Goal: Use online tool/utility: Utilize a website feature to perform a specific function

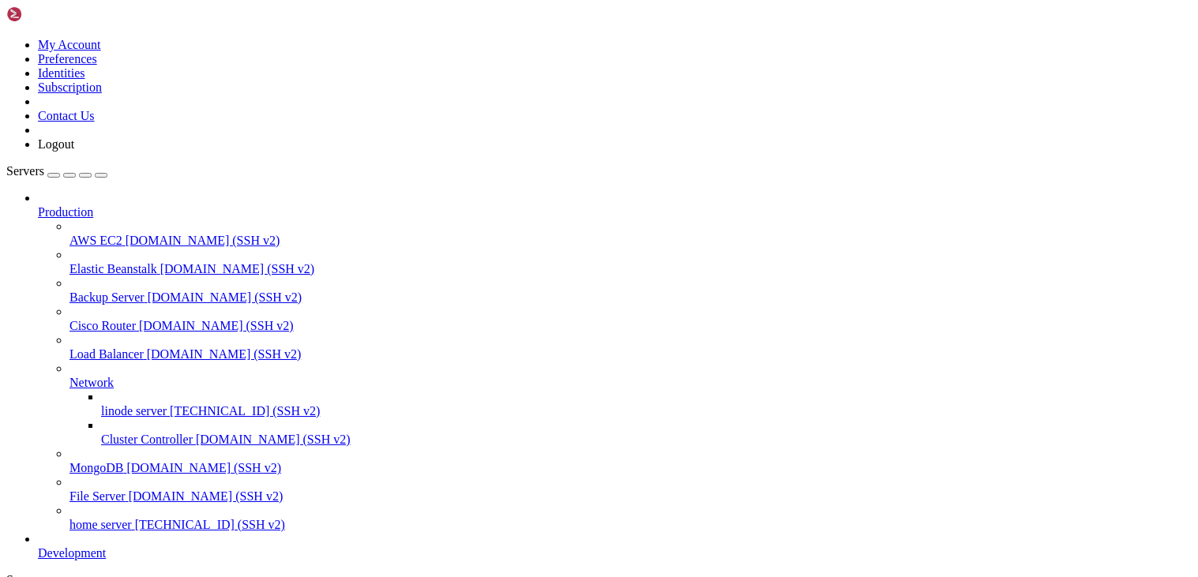
scroll to position [17, 0]
click at [135, 531] on span "[TECHNICAL_ID] (SSH v2)" at bounding box center [210, 524] width 150 height 13
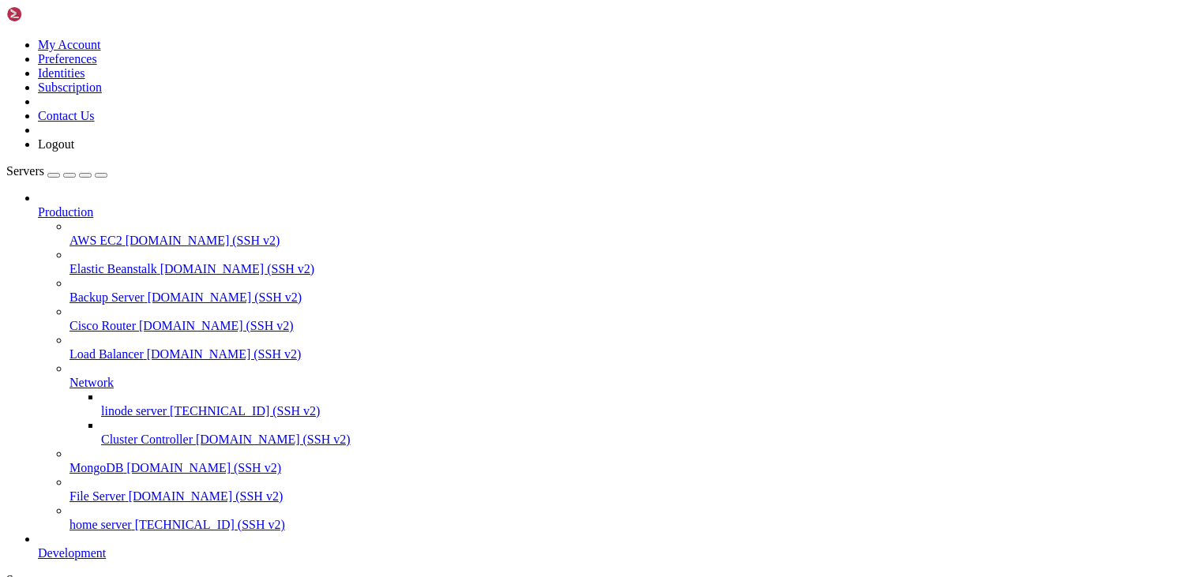
scroll to position [2, 0]
drag, startPoint x: 216, startPoint y: 1327, endPoint x: 12, endPoint y: 1064, distance: 333.2
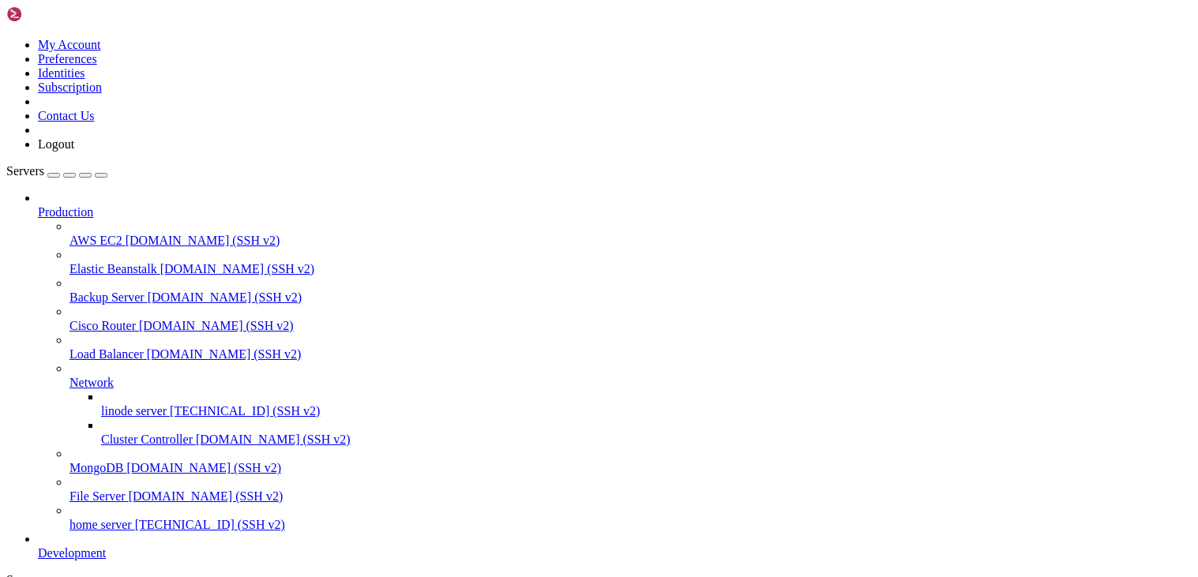
drag, startPoint x: 15, startPoint y: 1008, endPoint x: 191, endPoint y: 1049, distance: 180.8
drag, startPoint x: 209, startPoint y: 1347, endPoint x: 14, endPoint y: 979, distance: 416.5
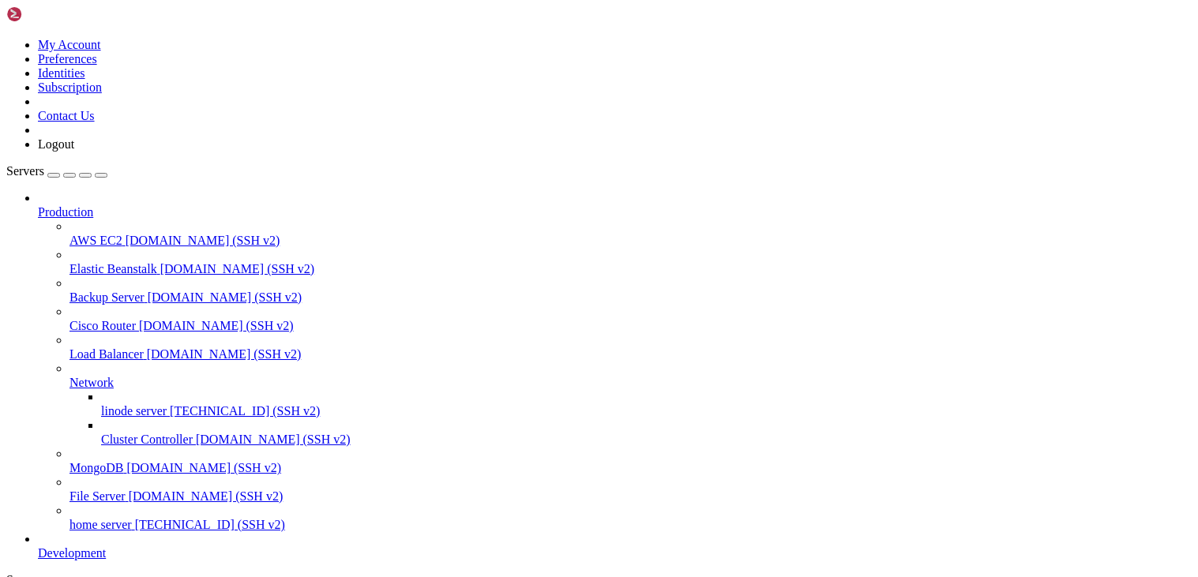
click at [116, 531] on span "home server" at bounding box center [100, 524] width 62 height 13
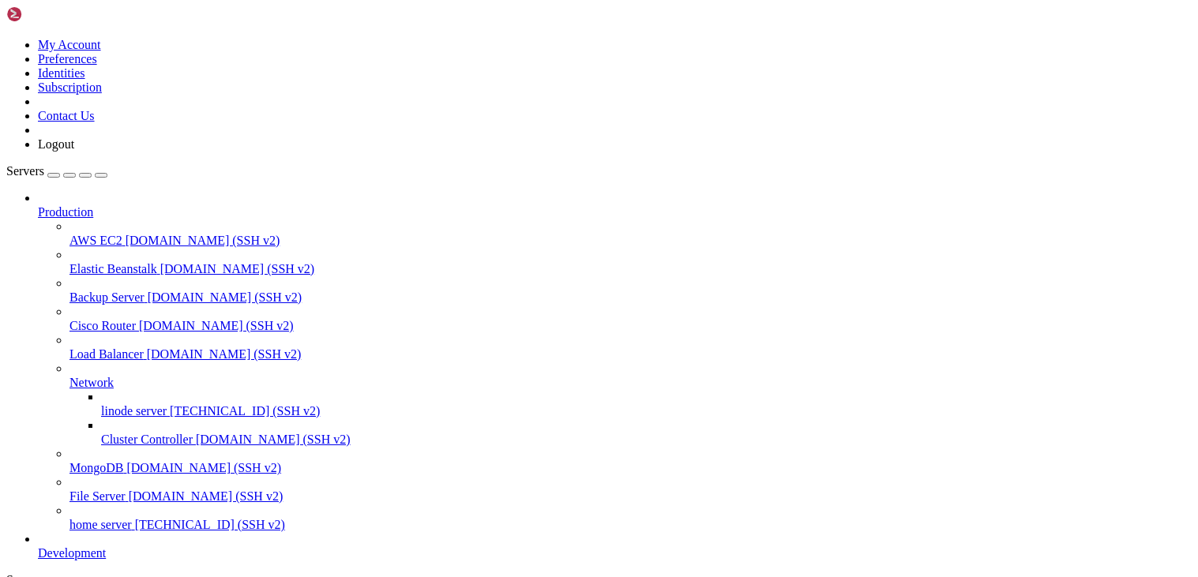
scroll to position [17, 0]
click at [135, 531] on span "[TECHNICAL_ID] (SSH v2)" at bounding box center [210, 524] width 150 height 13
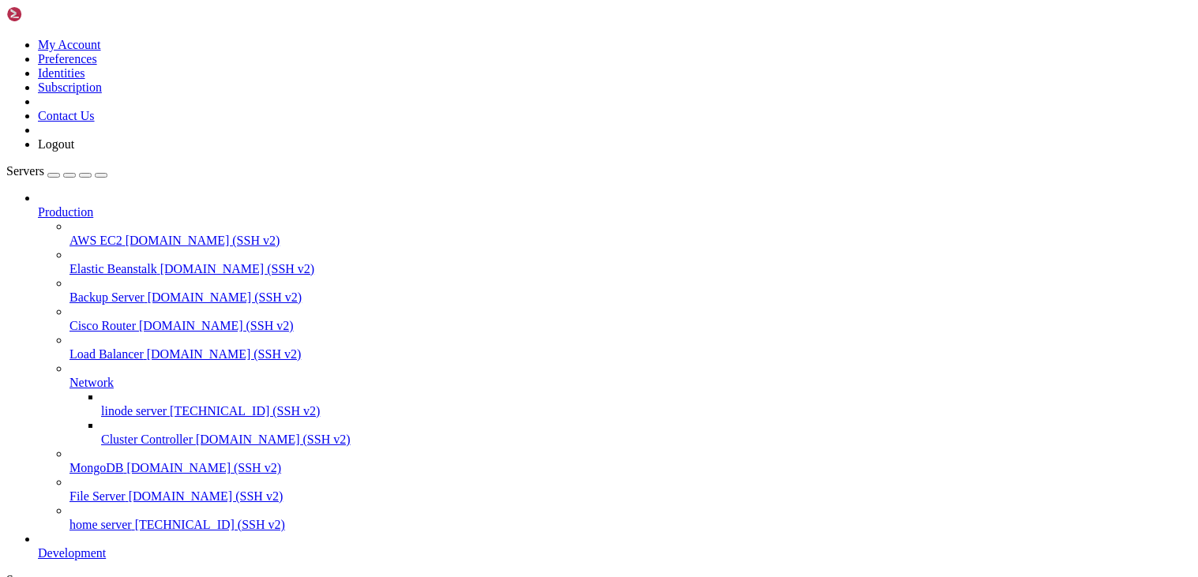
drag, startPoint x: 220, startPoint y: 1346, endPoint x: 13, endPoint y: 1177, distance: 267.3
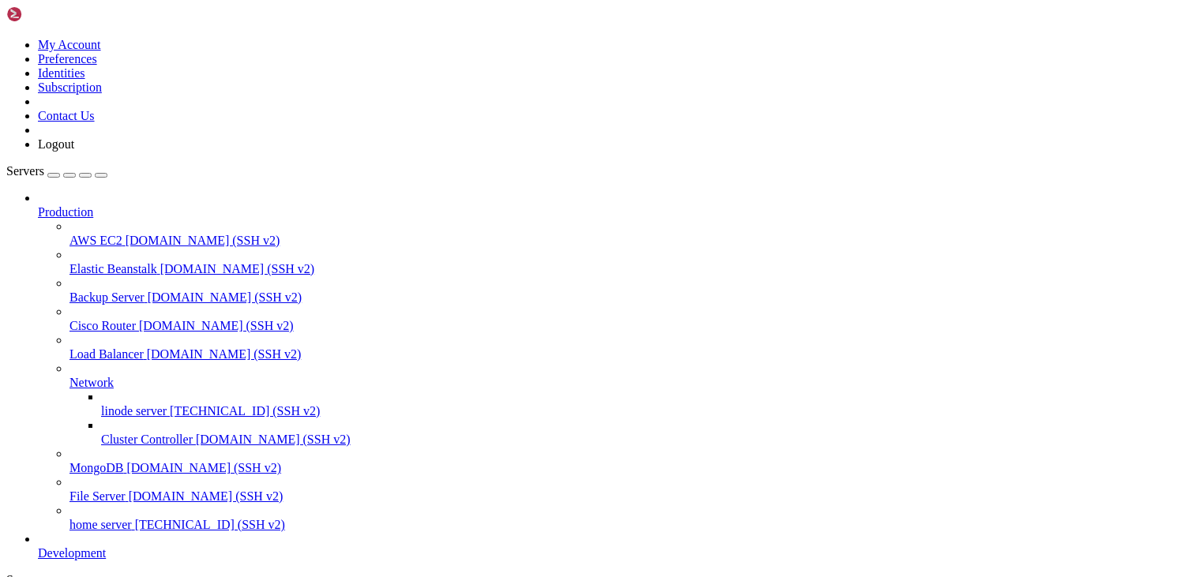
drag, startPoint x: 227, startPoint y: 1351, endPoint x: 12, endPoint y: 1107, distance: 325.1
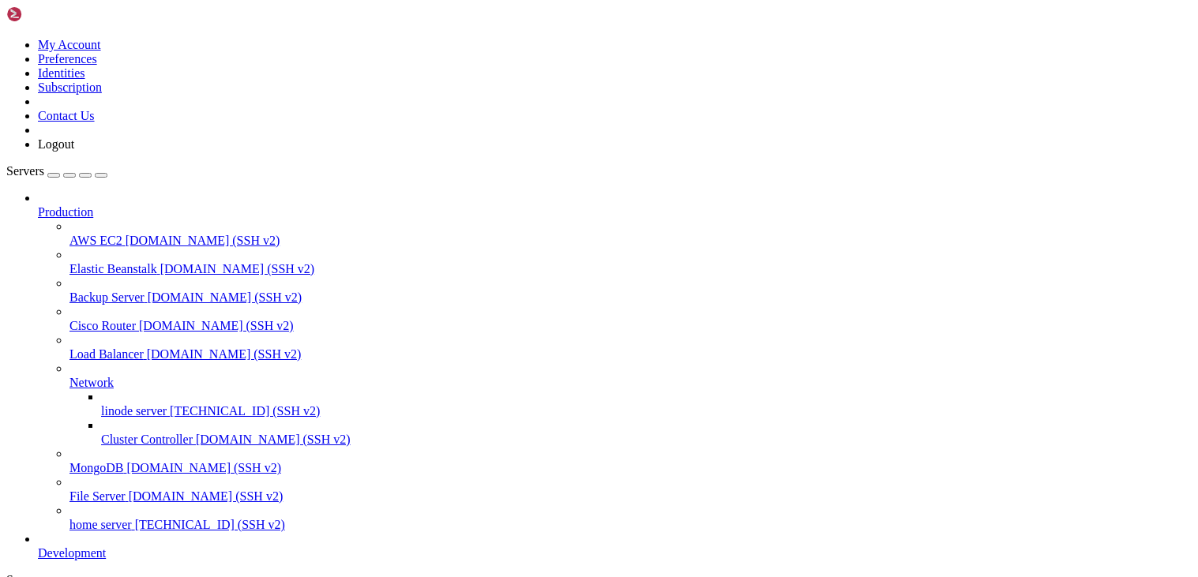
scroll to position [668, 0]
drag, startPoint x: 240, startPoint y: 1344, endPoint x: 13, endPoint y: 1006, distance: 407.4
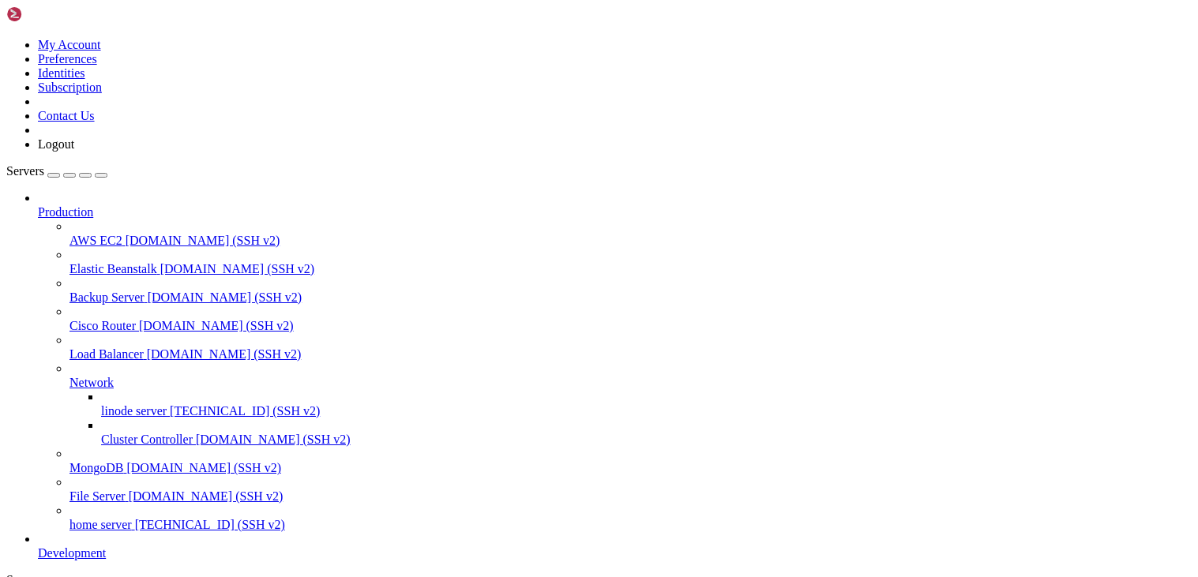
scroll to position [796, 0]
drag, startPoint x: 226, startPoint y: 1352, endPoint x: 14, endPoint y: 1237, distance: 241.0
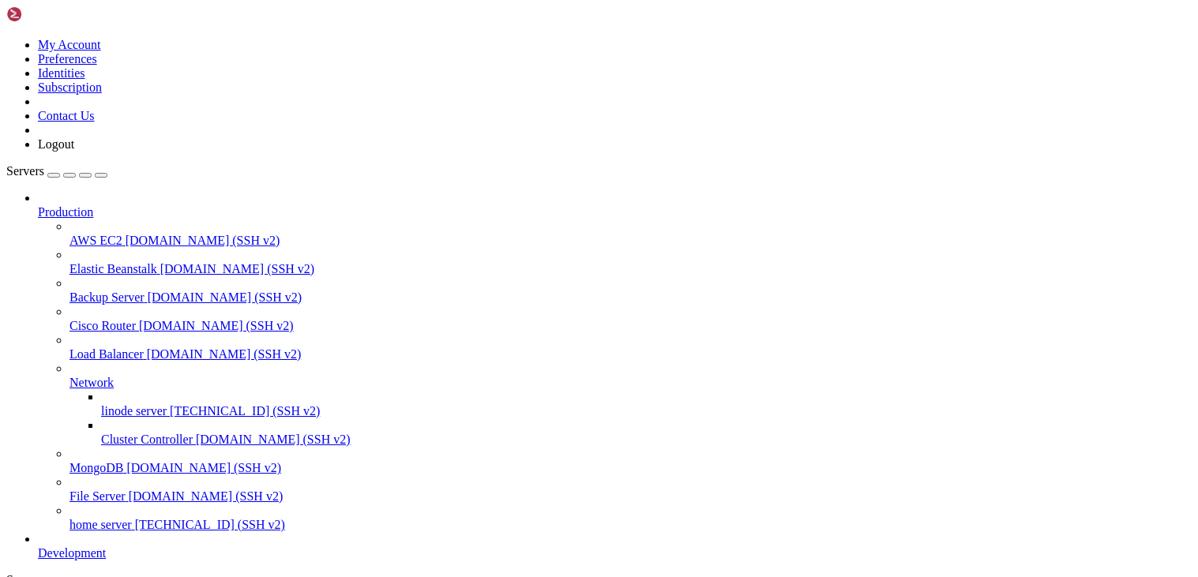
drag, startPoint x: 212, startPoint y: 1324, endPoint x: 14, endPoint y: 1192, distance: 238.1
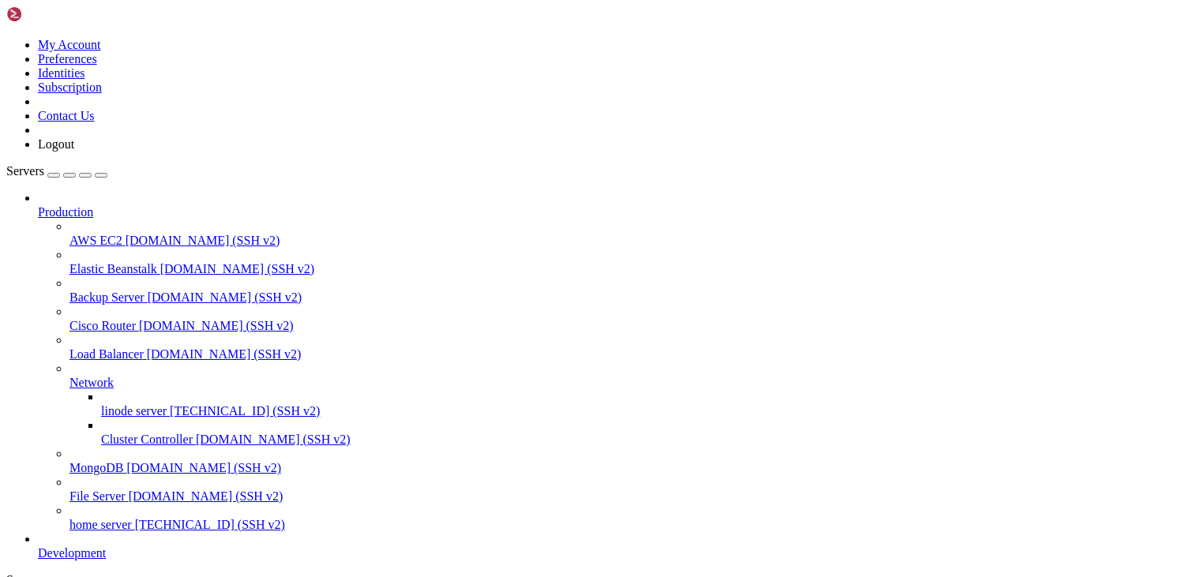
drag, startPoint x: 240, startPoint y: 1351, endPoint x: 10, endPoint y: 1236, distance: 257.1
drag, startPoint x: 209, startPoint y: 1353, endPoint x: 13, endPoint y: 1234, distance: 229.6
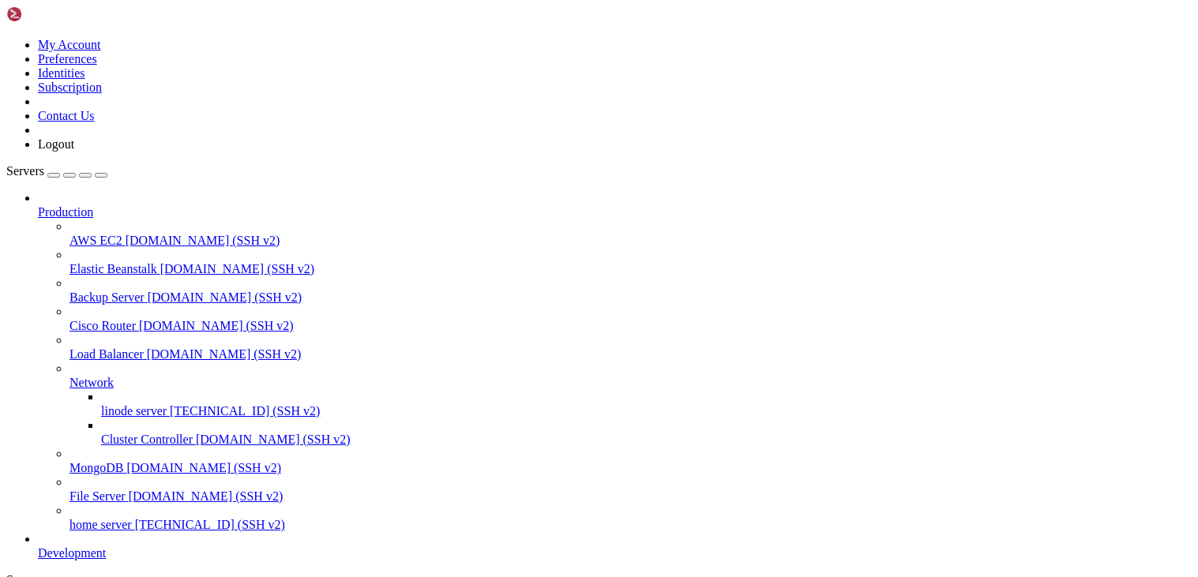
scroll to position [938, 0]
drag, startPoint x: 16, startPoint y: 1236, endPoint x: 83, endPoint y: 1290, distance: 86.0
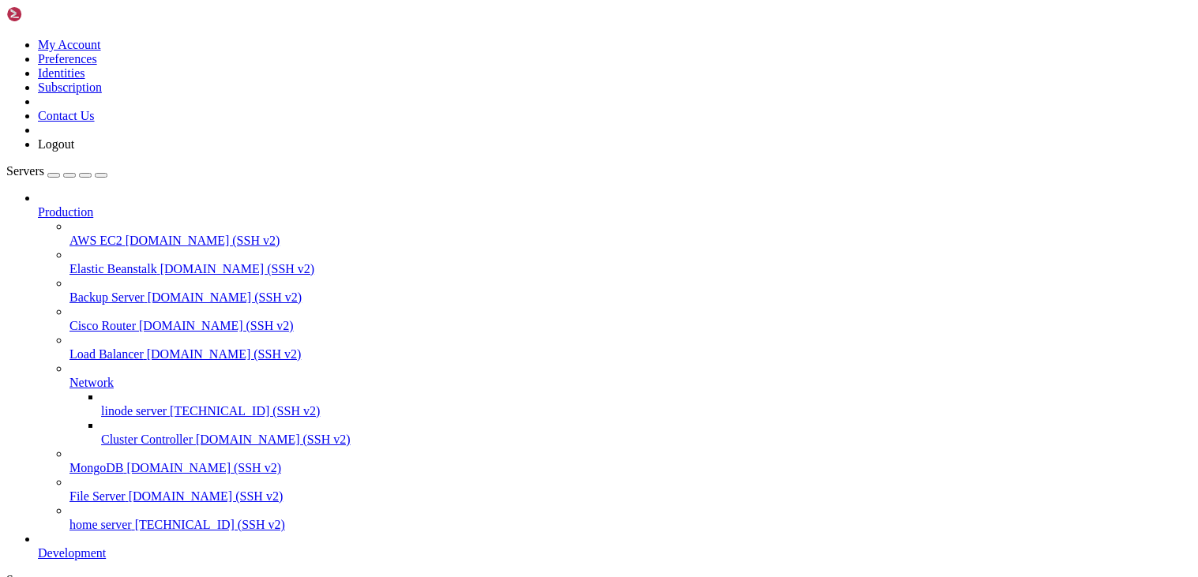
drag, startPoint x: 13, startPoint y: 1235, endPoint x: 187, endPoint y: 1335, distance: 200.2
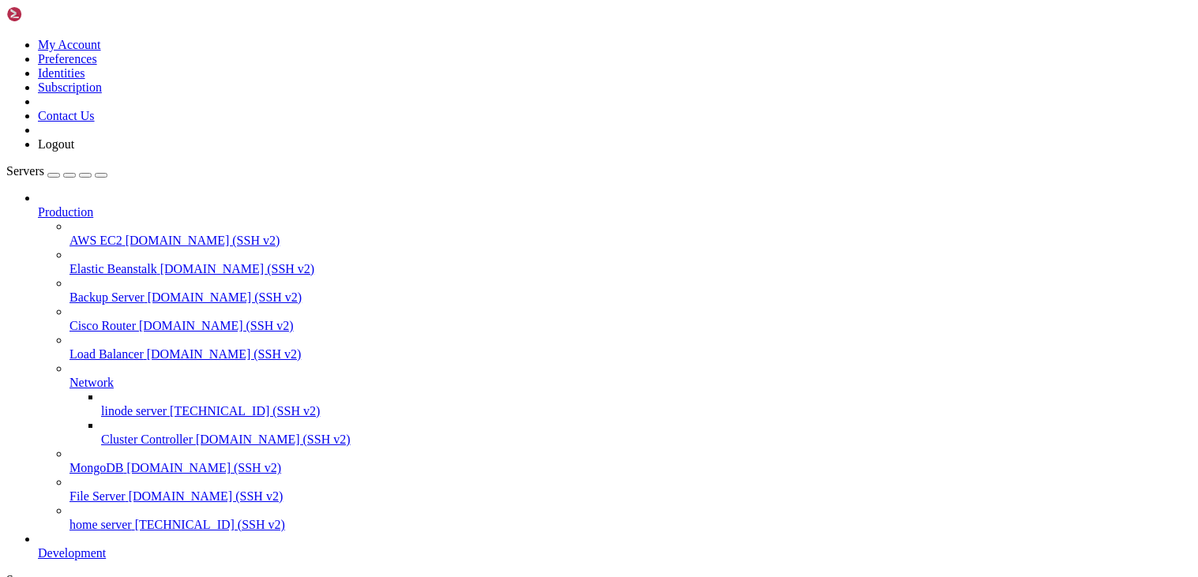
scroll to position [2388, 0]
drag, startPoint x: 111, startPoint y: 1347, endPoint x: 14, endPoint y: 1250, distance: 137.4
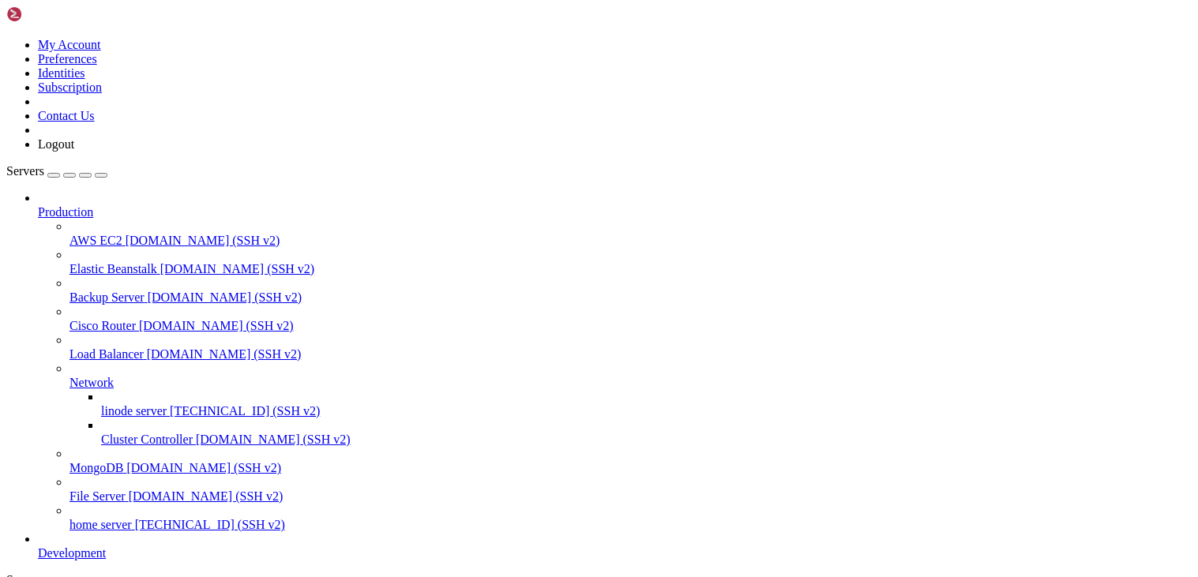
scroll to position [2502, 0]
drag, startPoint x: 126, startPoint y: 1345, endPoint x: 13, endPoint y: 1006, distance: 357.4
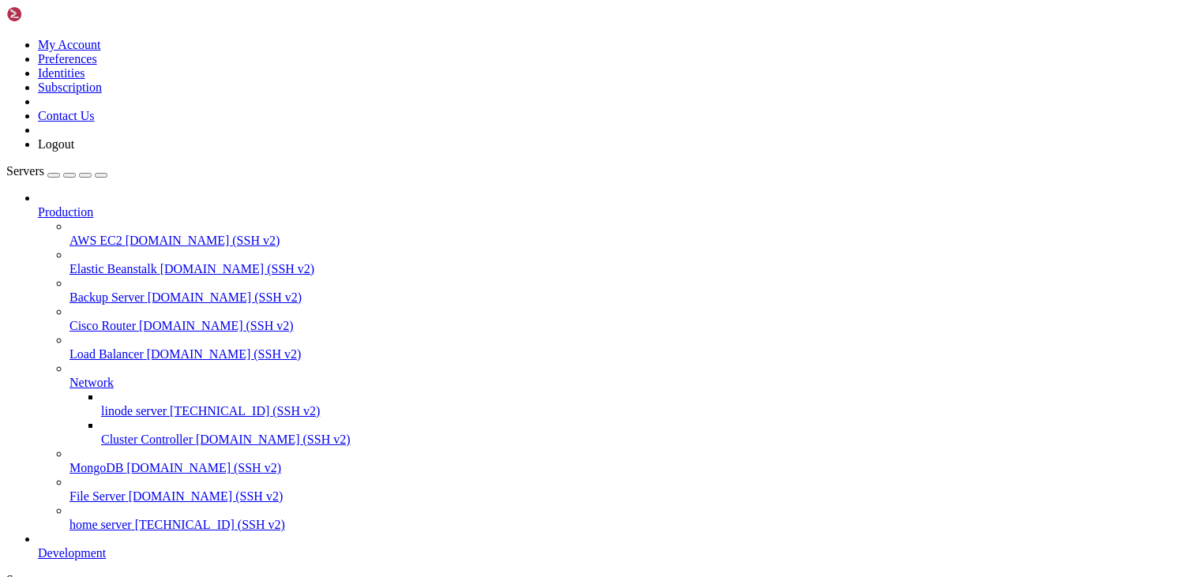
scroll to position [2715, 0]
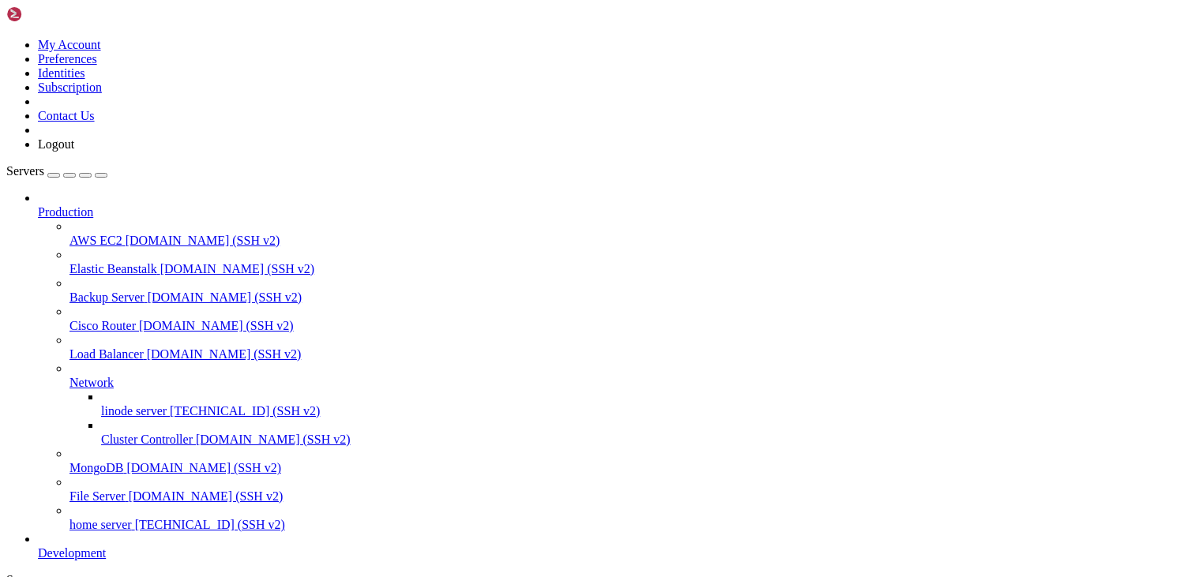
drag, startPoint x: 107, startPoint y: 1356, endPoint x: 47, endPoint y: 1274, distance: 101.7
drag, startPoint x: 69, startPoint y: 1347, endPoint x: 15, endPoint y: 1233, distance: 126.8
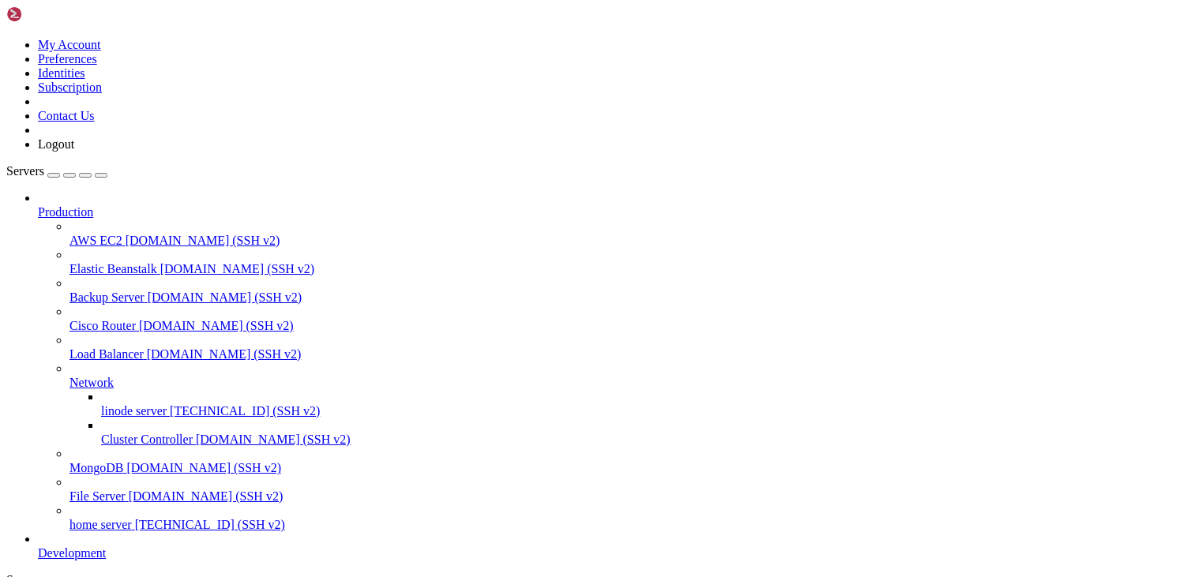
drag, startPoint x: 272, startPoint y: 1422, endPoint x: 54, endPoint y: 1275, distance: 262.4
drag, startPoint x: 92, startPoint y: 1358, endPoint x: 43, endPoint y: 1260, distance: 108.8
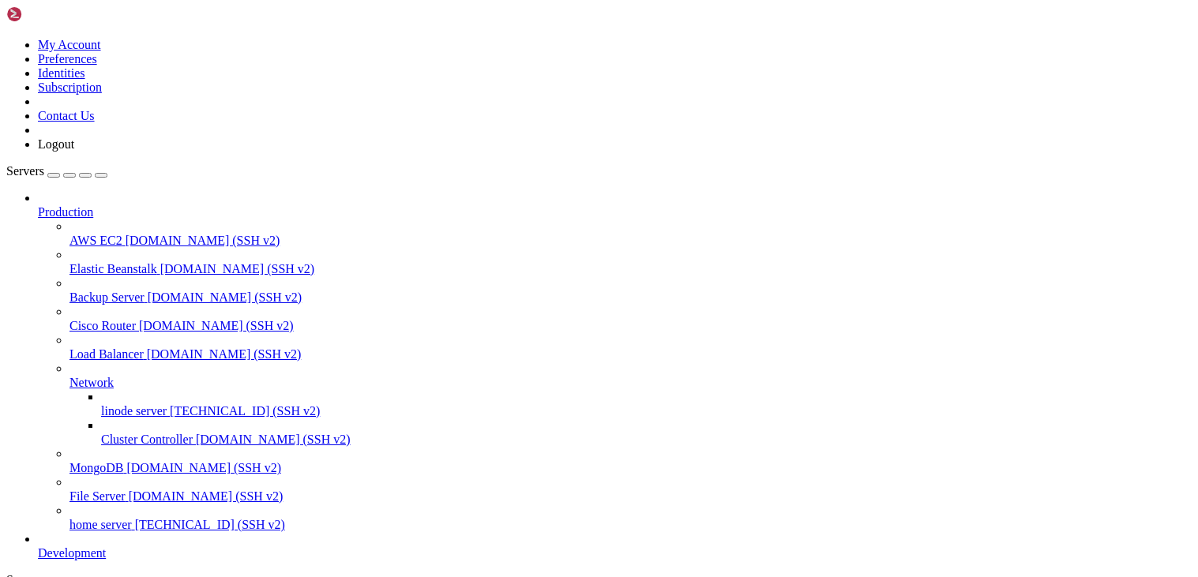
drag, startPoint x: 110, startPoint y: 1346, endPoint x: 13, endPoint y: 1125, distance: 241.9
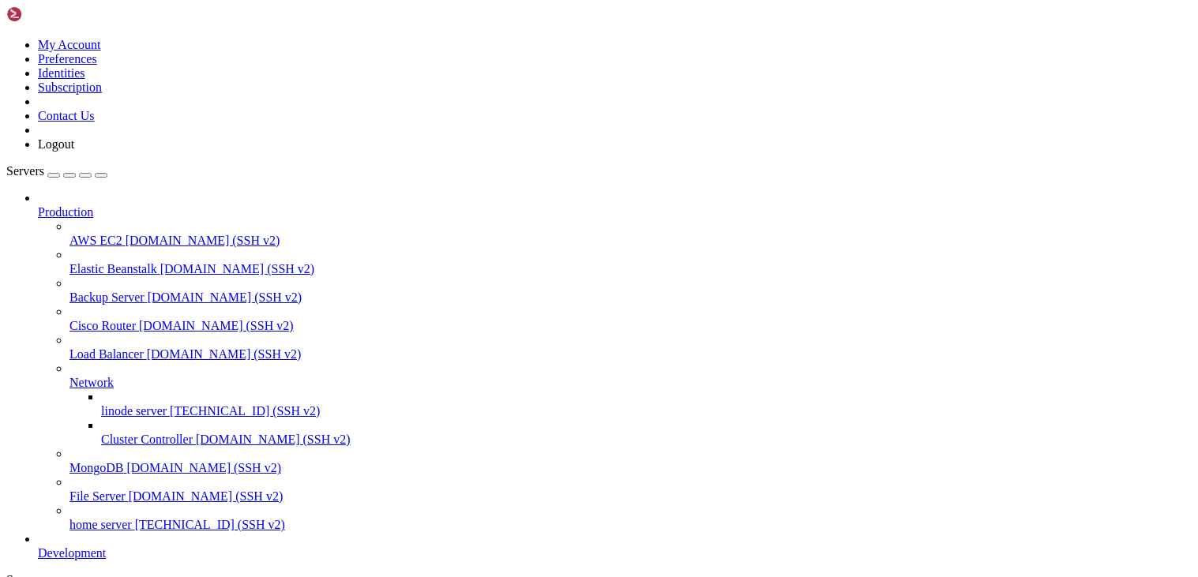
drag, startPoint x: 146, startPoint y: 1341, endPoint x: 13, endPoint y: 1250, distance: 161.4
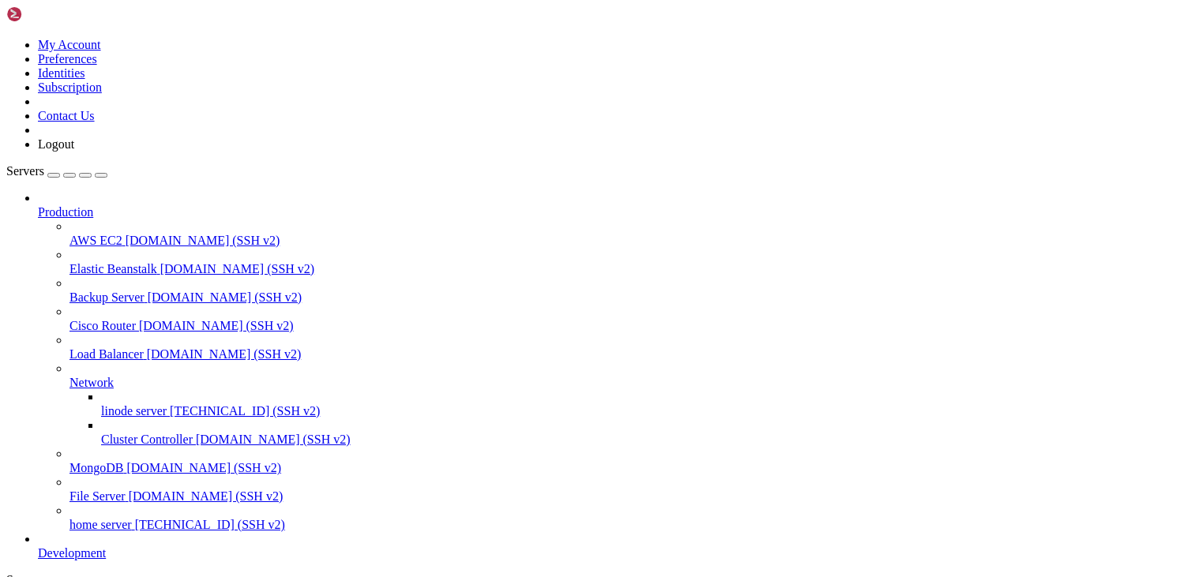
drag, startPoint x: 100, startPoint y: 1349, endPoint x: 15, endPoint y: 1222, distance: 152.0
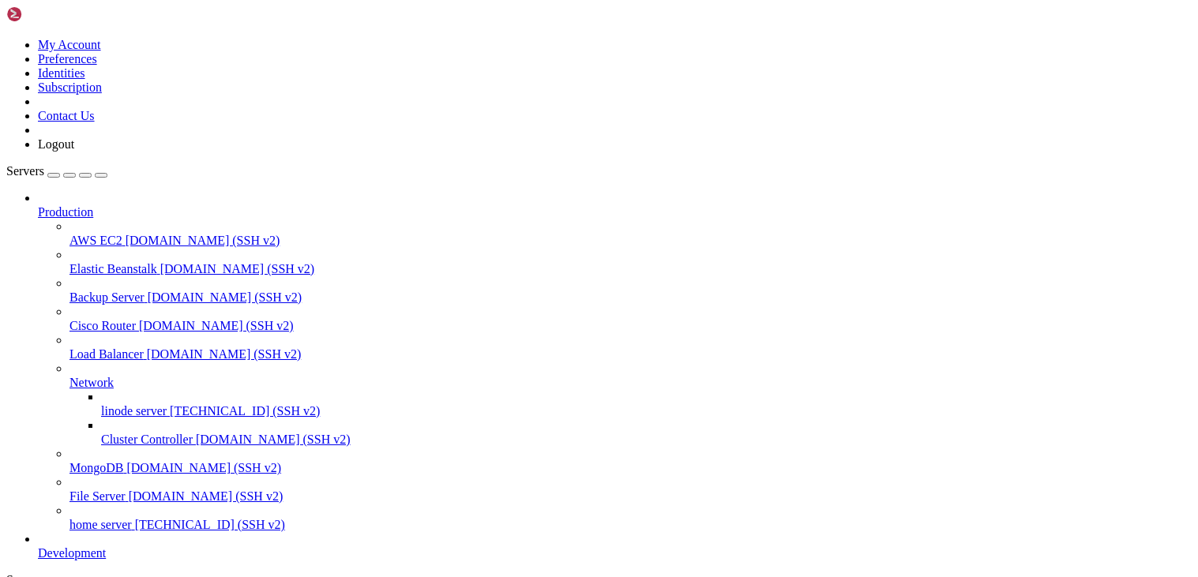
drag, startPoint x: 204, startPoint y: 1348, endPoint x: 11, endPoint y: 1203, distance: 241.3
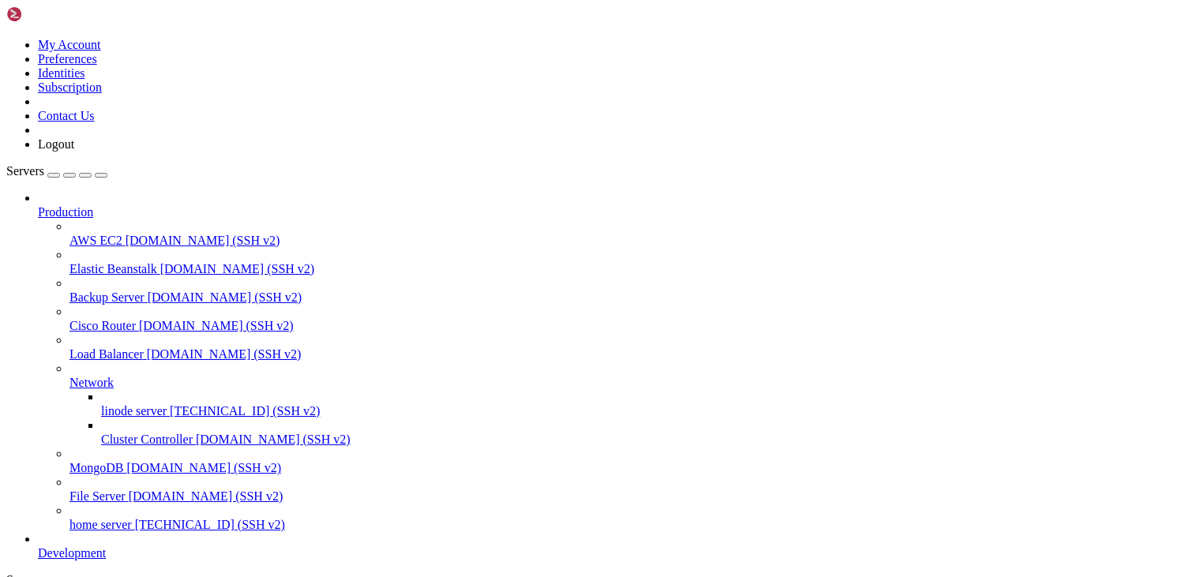
drag, startPoint x: 87, startPoint y: 1345, endPoint x: 12, endPoint y: 1205, distance: 158.6
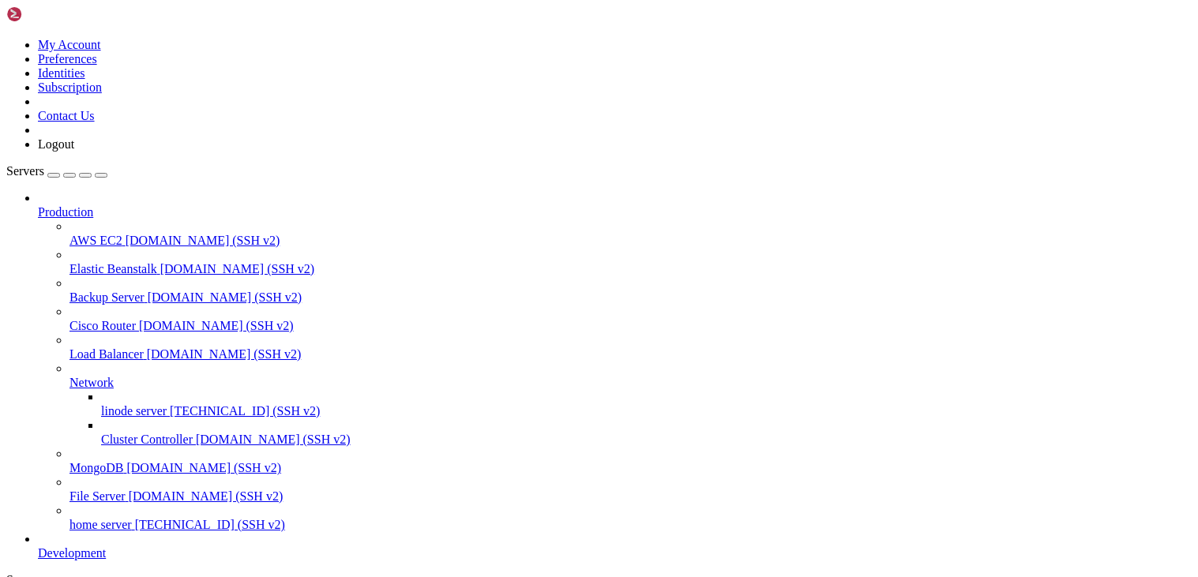
scroll to position [3468, 0]
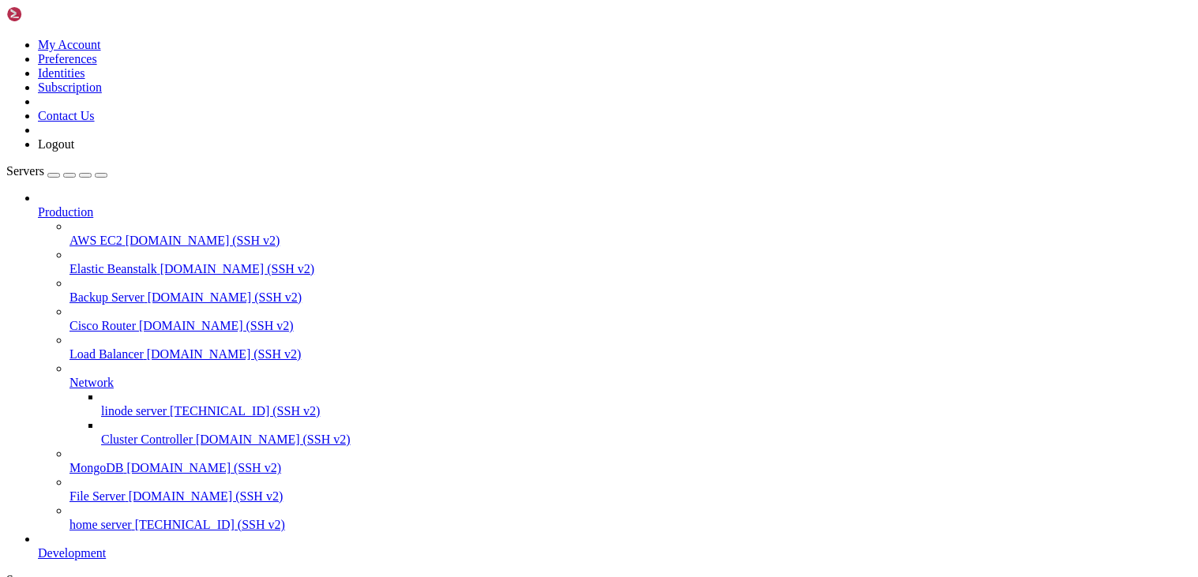
scroll to position [4137, 0]
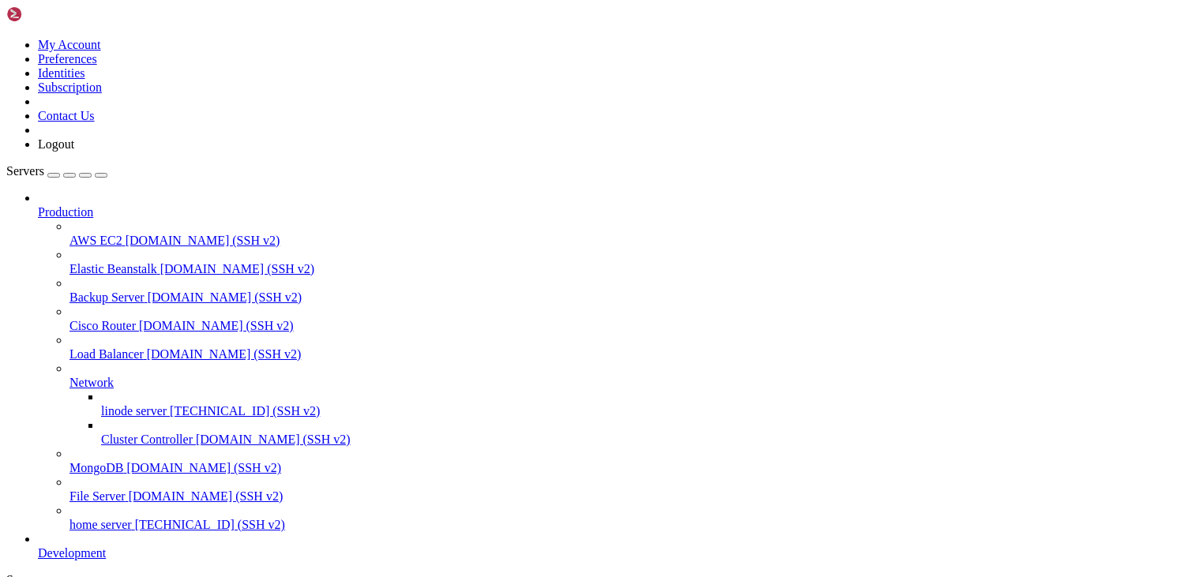
drag, startPoint x: 163, startPoint y: 1348, endPoint x: 15, endPoint y: 1109, distance: 281.6
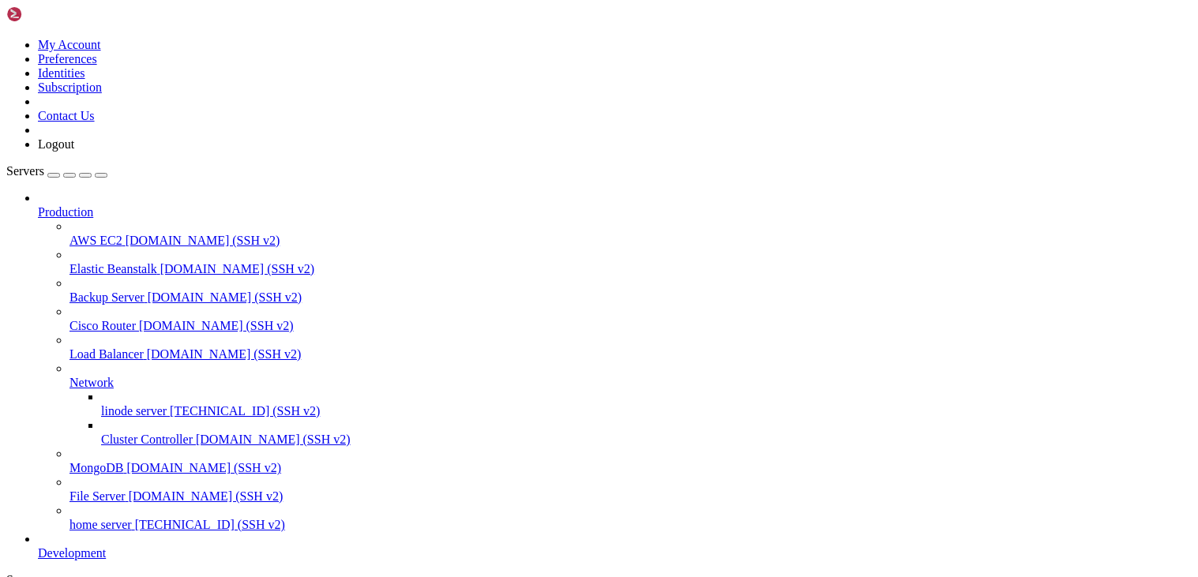
drag, startPoint x: 237, startPoint y: 1349, endPoint x: 13, endPoint y: 1221, distance: 257.5
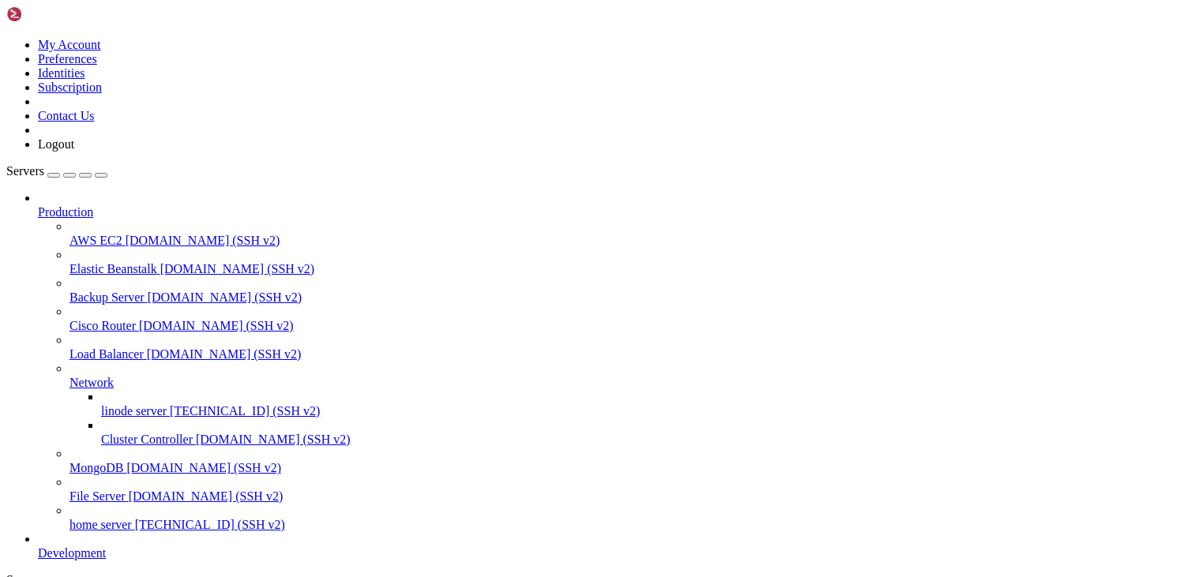
scroll to position [5131, 0]
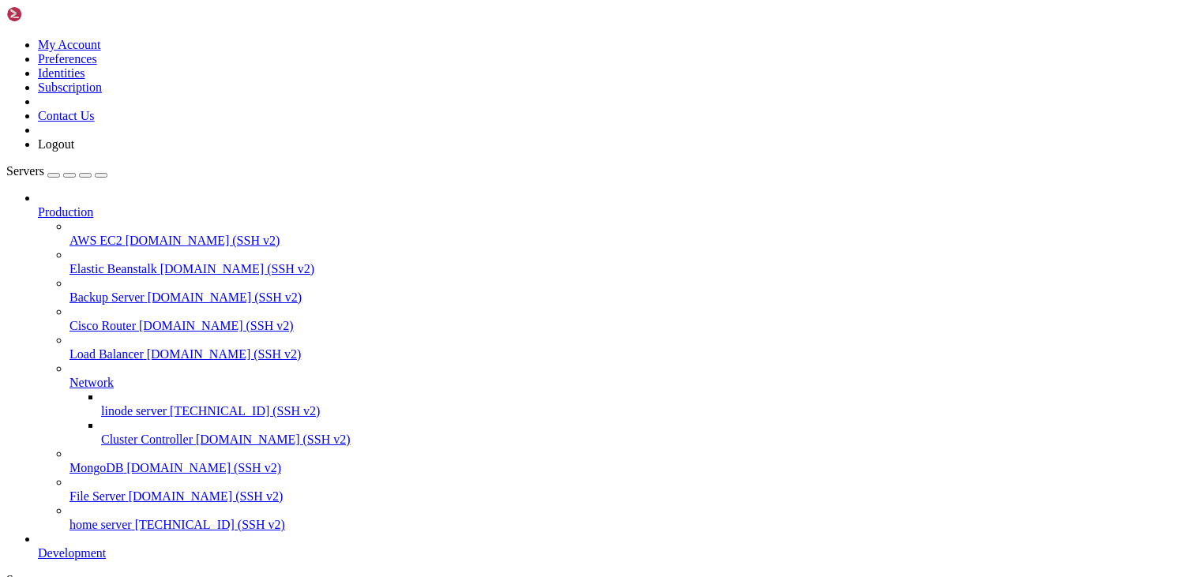
scroll to position [5245, 0]
drag, startPoint x: 272, startPoint y: 1424, endPoint x: 50, endPoint y: 1190, distance: 322.3
drag, startPoint x: 92, startPoint y: 1347, endPoint x: 14, endPoint y: 1119, distance: 241.3
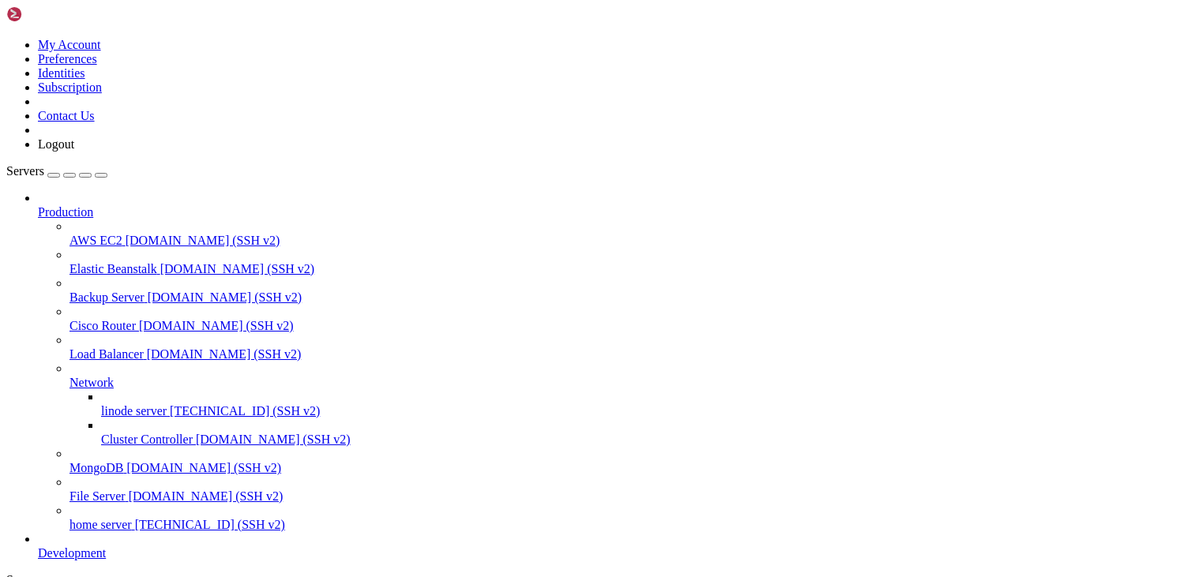
drag, startPoint x: 100, startPoint y: 1346, endPoint x: 15, endPoint y: 922, distance: 432.6
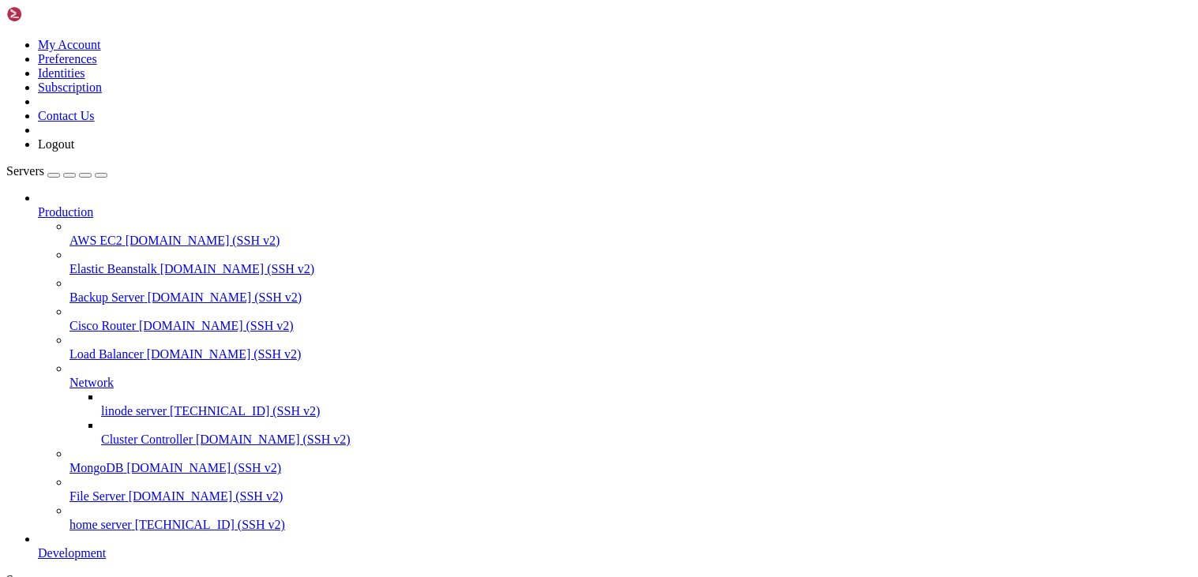
drag, startPoint x: 167, startPoint y: 1343, endPoint x: 14, endPoint y: 1262, distance: 172.8
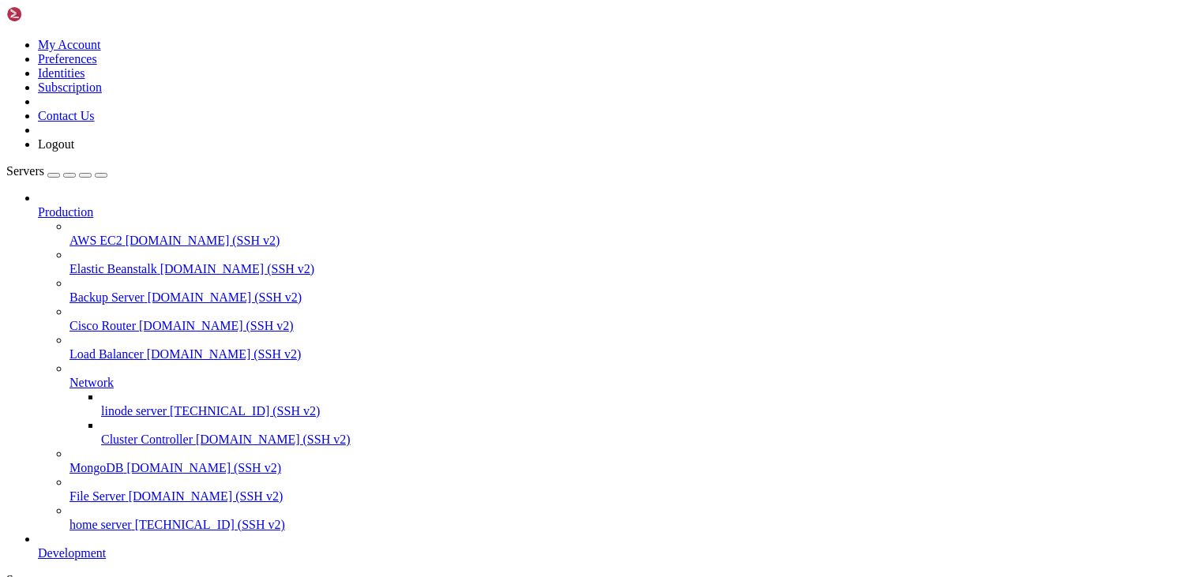
scroll to position [5870, 0]
